Goal: Task Accomplishment & Management: Complete application form

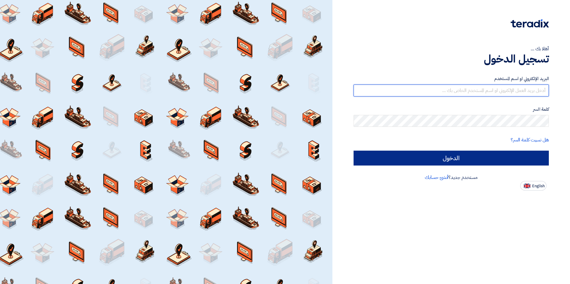
type input "sales1@aflak.com.sa"
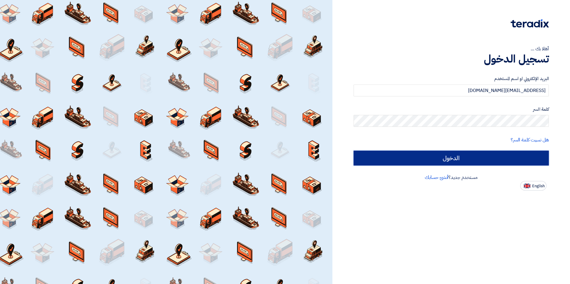
click at [470, 159] on input "الدخول" at bounding box center [450, 158] width 195 height 15
type input "Sign in"
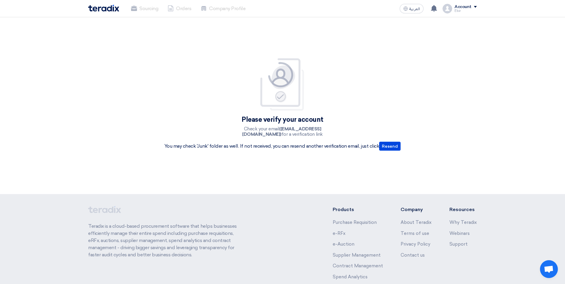
click at [315, 182] on div "Please verify your account Check your email (sales1@aflak.com.sa) for a verific…" at bounding box center [282, 105] width 565 height 177
click at [279, 130] on b "(sales1@aflak.com.sa)" at bounding box center [281, 131] width 79 height 11
click at [393, 147] on button "Resend" at bounding box center [389, 146] width 21 height 9
click at [290, 128] on b "(sales1@aflak.com.sa)" at bounding box center [281, 131] width 79 height 11
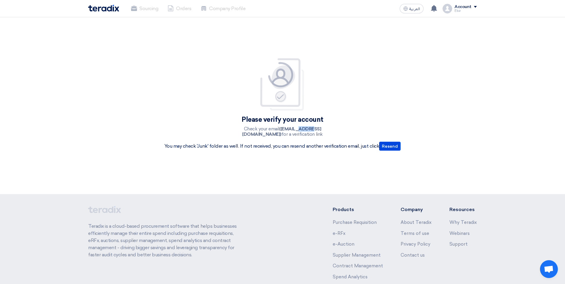
click at [290, 128] on b "(sales1@aflak.com.sa)" at bounding box center [281, 131] width 79 height 11
click at [387, 147] on button "Resend" at bounding box center [389, 146] width 21 height 9
click at [290, 135] on p "Check your email (sales1@aflak.com.sa) for a verification link" at bounding box center [282, 131] width 107 height 11
click at [276, 97] on img at bounding box center [283, 84] width 48 height 53
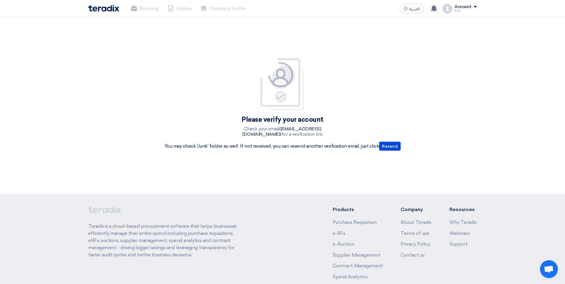
click at [282, 86] on img at bounding box center [283, 84] width 48 height 53
click at [286, 132] on p "Check your email (sales1@aflak.com.sa) for a verification link" at bounding box center [282, 131] width 107 height 11
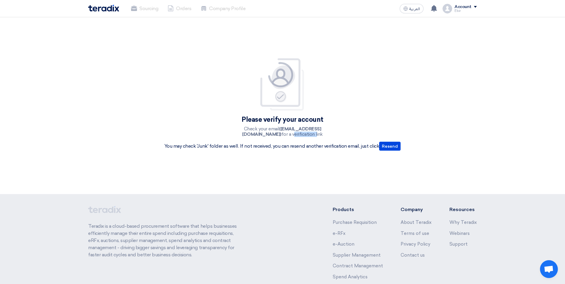
click at [286, 132] on p "Check your email (sales1@aflak.com.sa) for a verification link" at bounding box center [282, 131] width 107 height 11
drag, startPoint x: 286, startPoint y: 132, endPoint x: 279, endPoint y: 124, distance: 10.3
click at [279, 124] on div "Please verify your account Check your email (sales1@aflak.com.sa) for a verific…" at bounding box center [282, 106] width 245 height 96
click at [271, 104] on img at bounding box center [283, 84] width 48 height 53
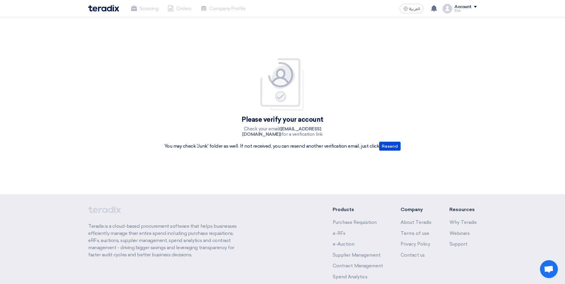
click at [273, 103] on img at bounding box center [283, 84] width 48 height 53
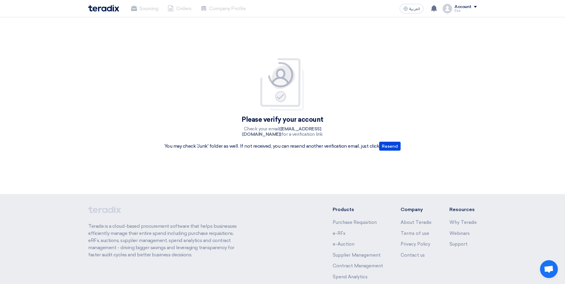
click at [273, 103] on img at bounding box center [283, 84] width 48 height 53
click at [467, 5] on div "Account" at bounding box center [463, 6] width 17 height 5
click at [429, 21] on li "Sourcing" at bounding box center [446, 23] width 62 height 12
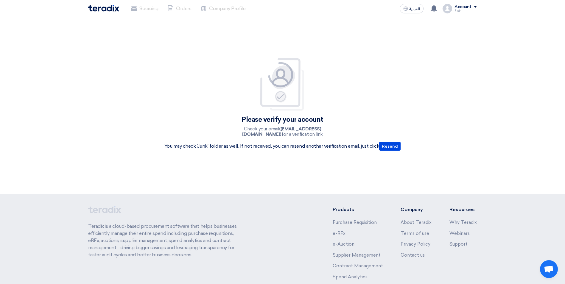
click at [470, 7] on div "Account" at bounding box center [463, 6] width 17 height 5
click at [322, 53] on div "Please verify your account Check your email (sales1@aflak.com.sa) for a verific…" at bounding box center [283, 105] width 260 height 119
click at [132, 152] on div "Please verify your account Check your email (sales1@aflak.com.sa) for a verific…" at bounding box center [282, 105] width 565 height 177
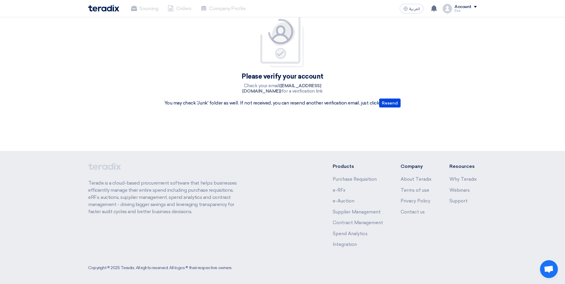
scroll to position [45, 0]
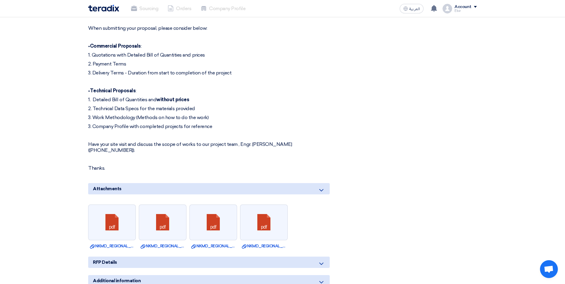
scroll to position [1120, 0]
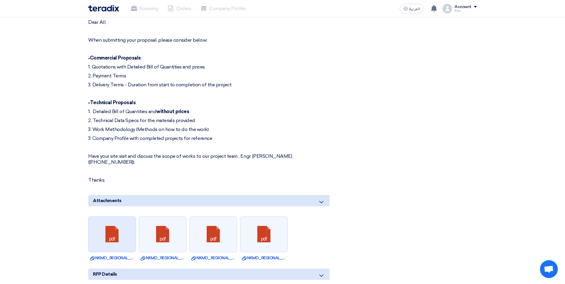
click at [126, 218] on link at bounding box center [112, 235] width 48 height 36
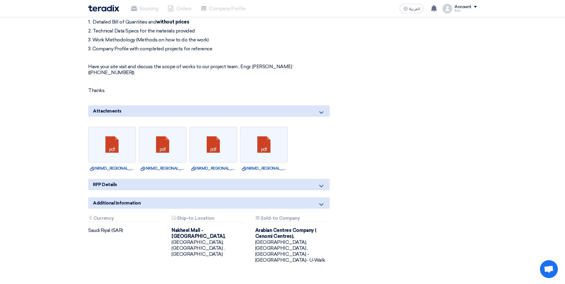
scroll to position [1156, 0]
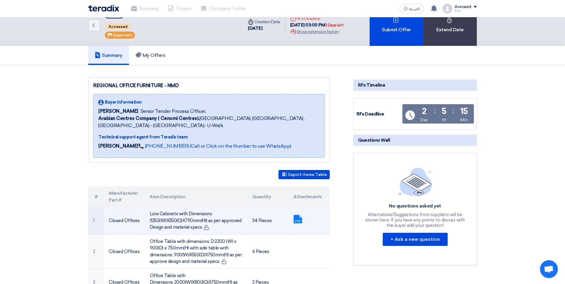
scroll to position [0, 0]
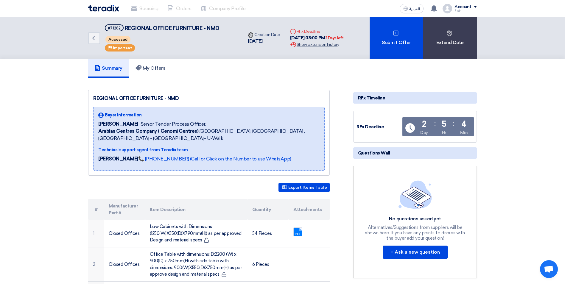
click at [324, 43] on div "Extension History Show extension history" at bounding box center [317, 44] width 54 height 6
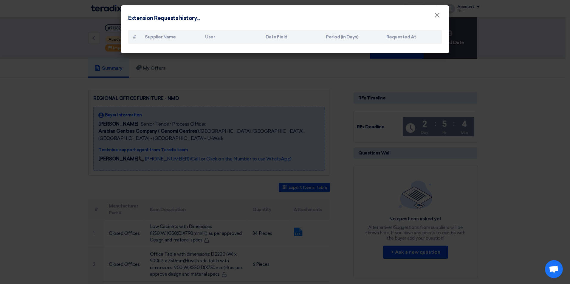
click at [323, 61] on modal-container "Extension Requests history... × # Supplier Name User Date Field Period (in Days…" at bounding box center [285, 142] width 570 height 284
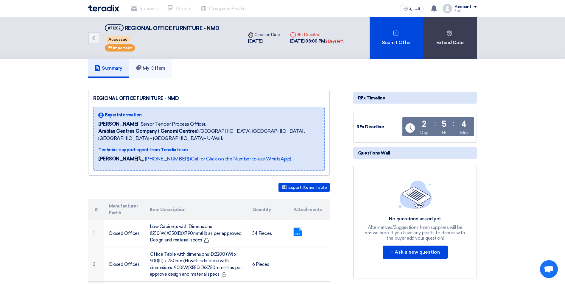
click at [158, 67] on h5 "My Offers" at bounding box center [151, 68] width 30 height 6
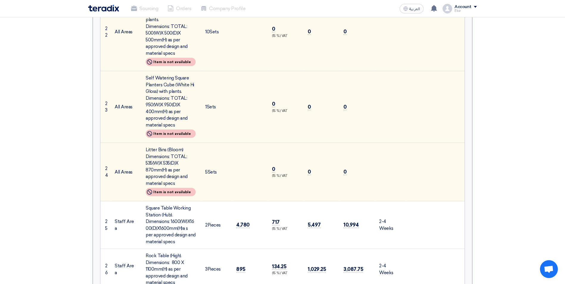
scroll to position [1180, 0]
click at [158, 74] on div "Self Watering Square Planters Cube (White Hi Gloss) with plants. Dimensions: TO…" at bounding box center [171, 101] width 50 height 54
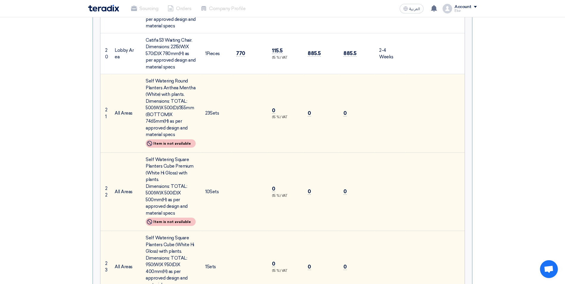
scroll to position [977, 0]
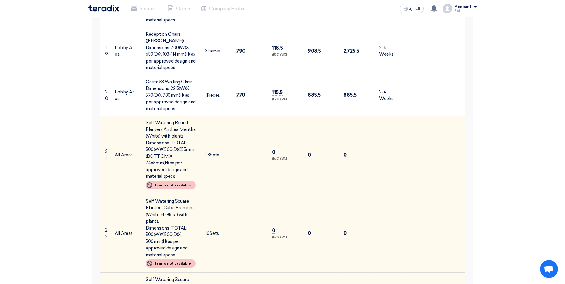
click at [137, 75] on td "Lobby Area" at bounding box center [125, 95] width 31 height 41
click at [132, 75] on td "Lobby Area" at bounding box center [125, 95] width 31 height 41
click at [555, 69] on section "Submit Offer No Price Feedback Available Version 1 Last Update 11 Sep 2025, 11:…" at bounding box center [282, 84] width 565 height 1966
